Goal: Task Accomplishment & Management: Manage account settings

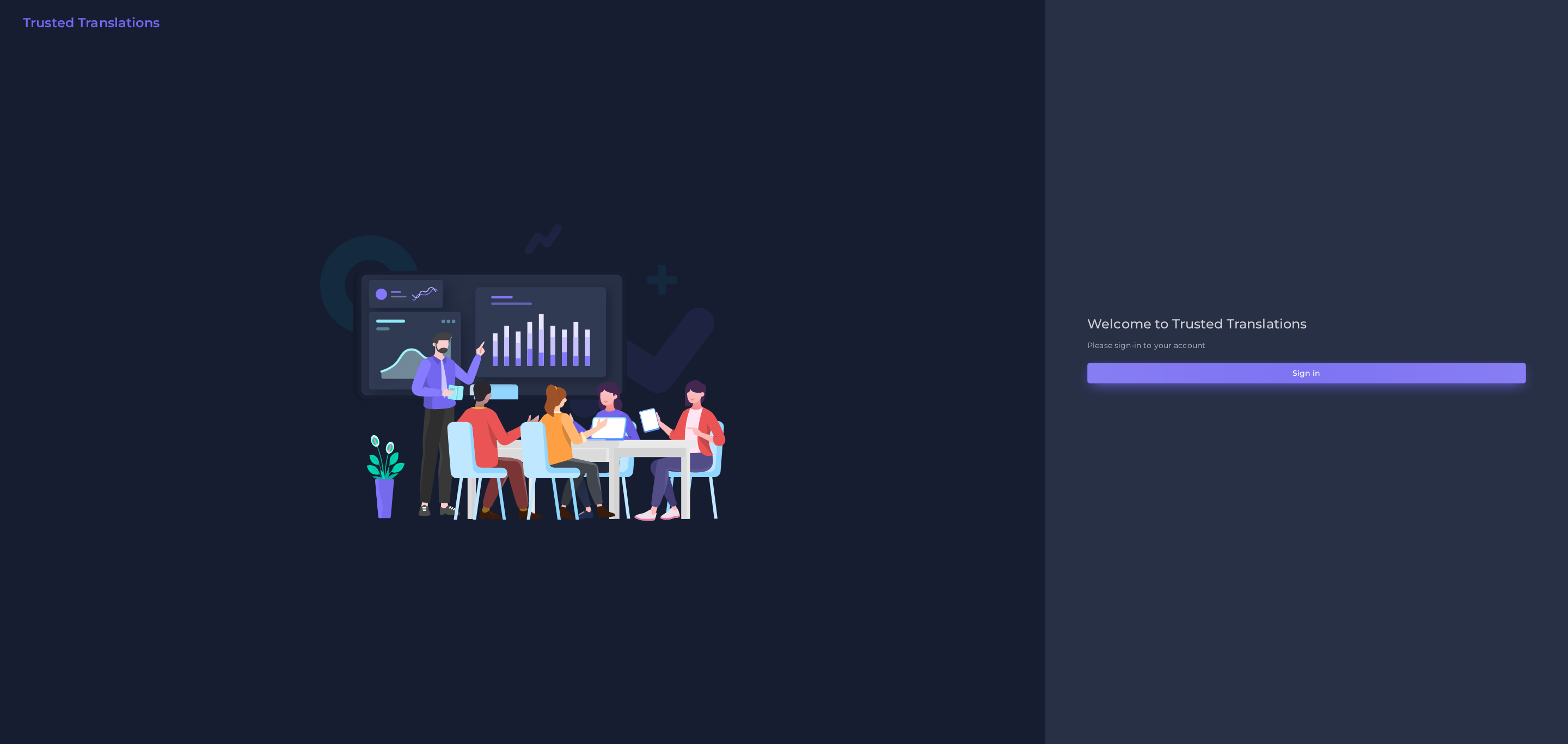
click at [1299, 371] on button "Sign in" at bounding box center [1306, 373] width 439 height 21
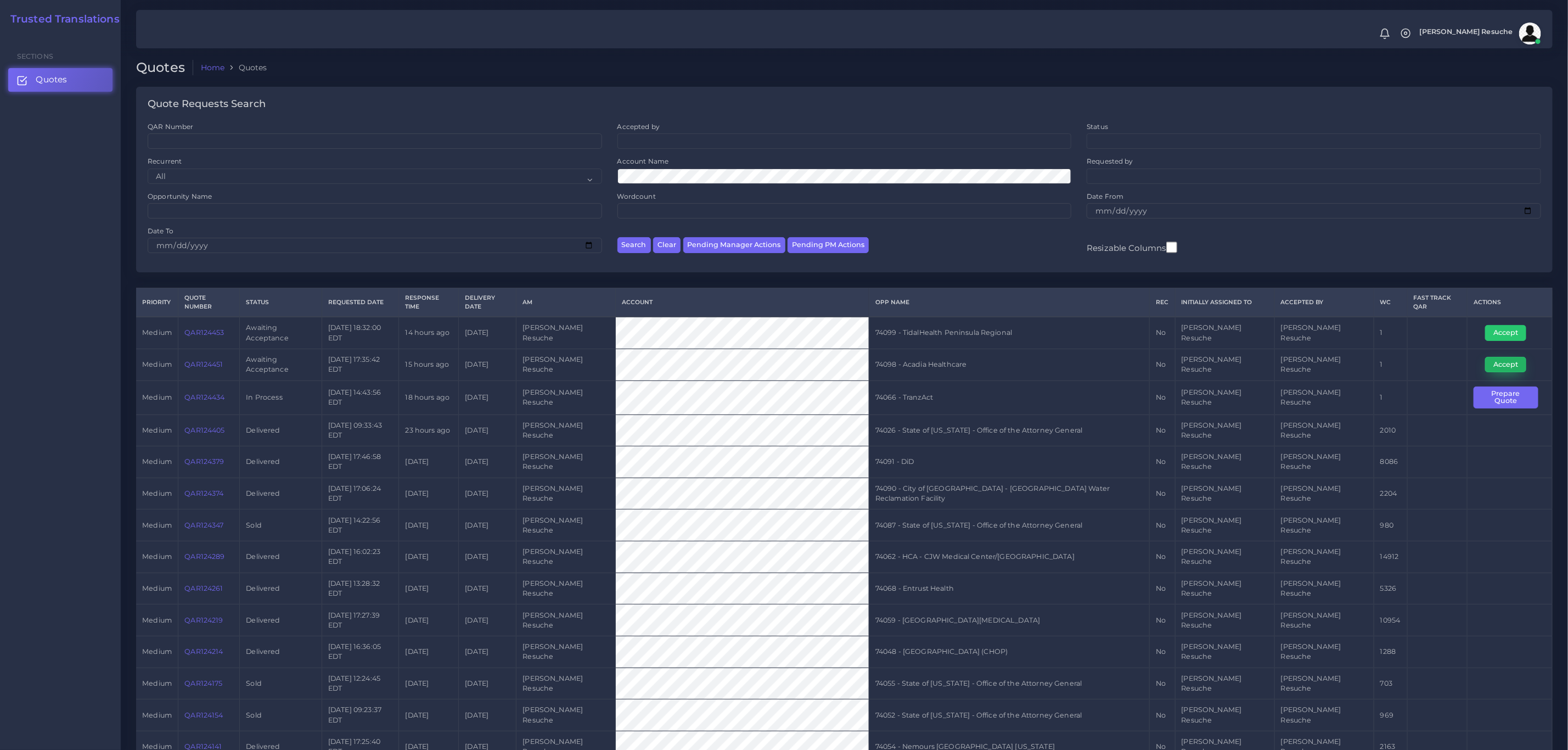
click at [1493, 357] on button "Accept" at bounding box center [1505, 364] width 41 height 15
click at [986, 351] on td "74098 - Acadia Healthcare" at bounding box center [1009, 365] width 280 height 32
copy tr "74098 - Acadia Healthcare"
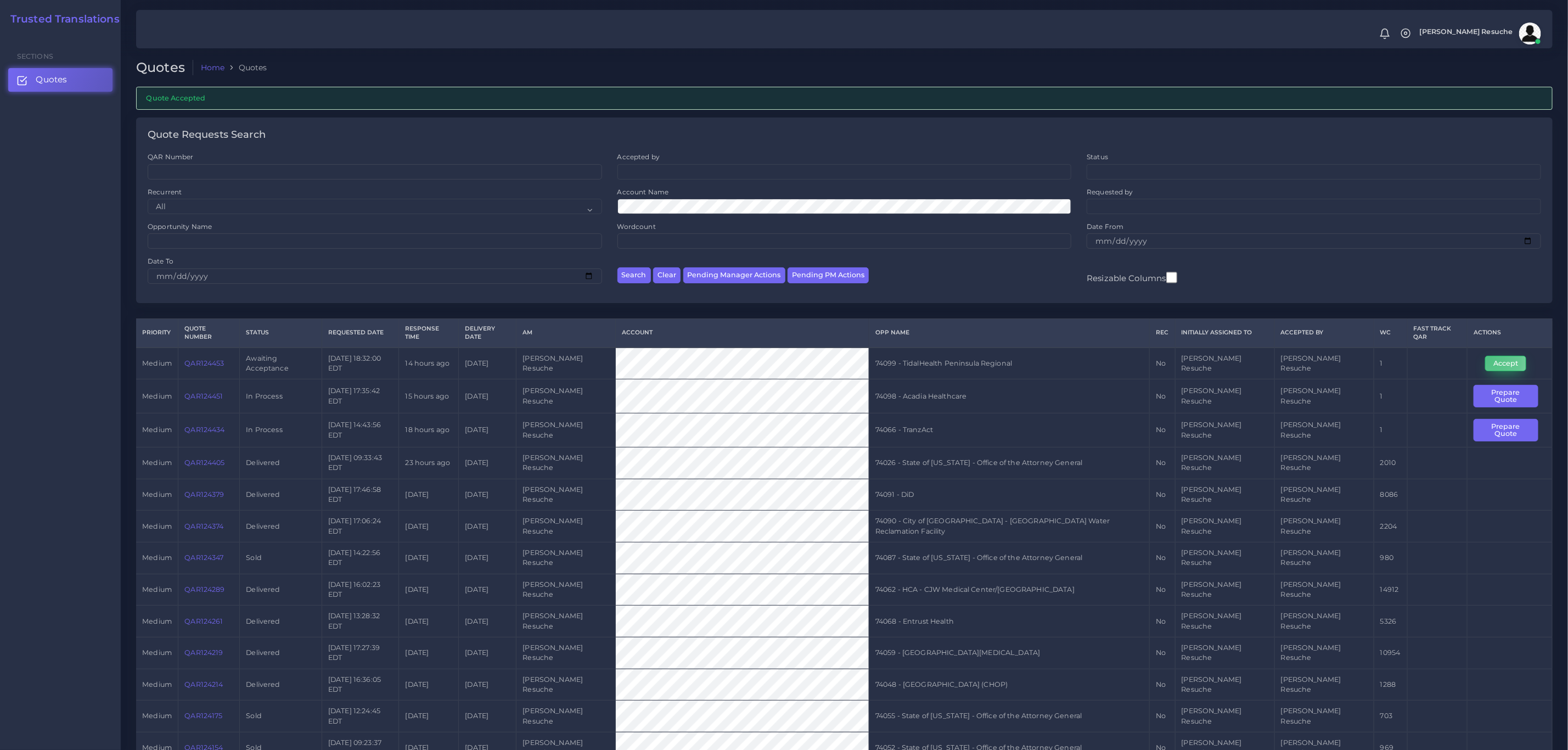
click at [1485, 356] on button "Accept" at bounding box center [1505, 363] width 41 height 15
click at [962, 353] on td "74099 - TidalHealth Peninsula Regional" at bounding box center [1009, 363] width 280 height 32
copy tr "74099 - TidalHealth Peninsula Regional"
